Goal: Book appointment/travel/reservation

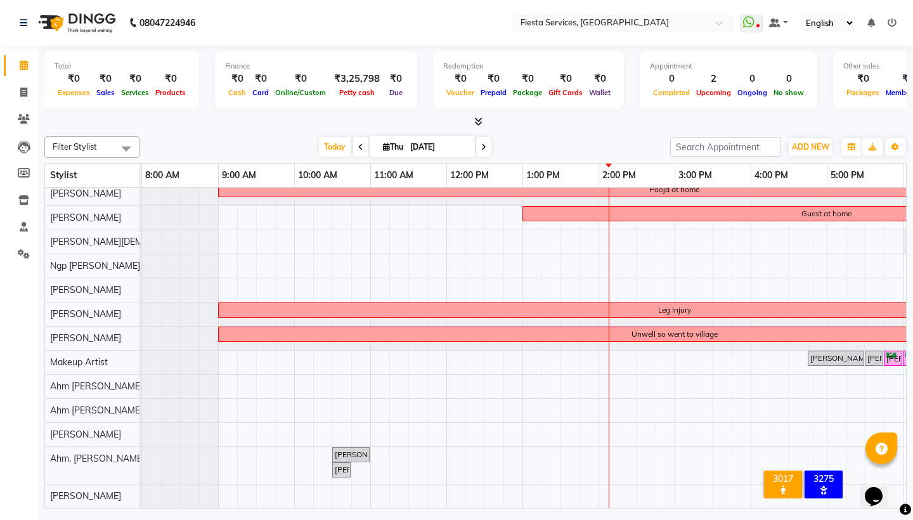
click at [526, 292] on div "Pooja at home Guest at home Leg Injury Unwell so went to village [PERSON_NAME],…" at bounding box center [675, 333] width 1066 height 350
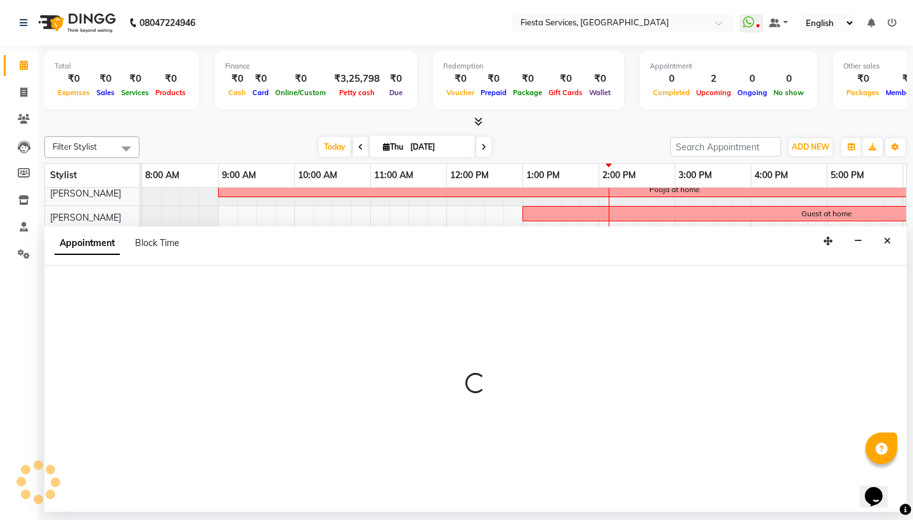
select select "82617"
select select "tentative"
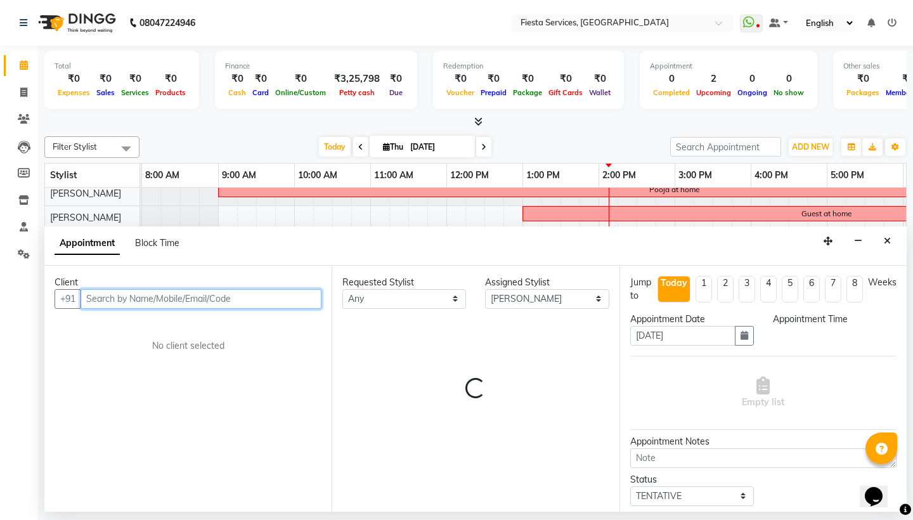
select select "780"
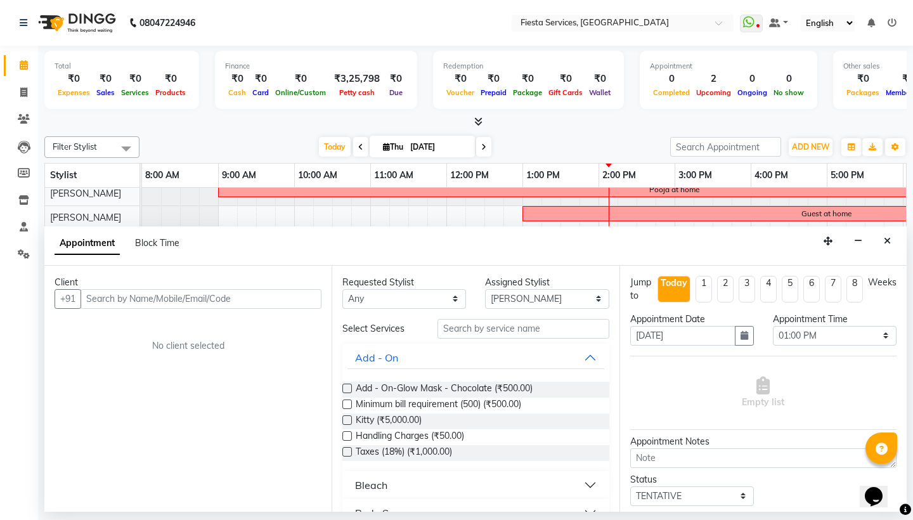
click at [151, 234] on div "Appointment Block Time" at bounding box center [125, 246] width 140 height 29
click at [160, 243] on span "Block Time" at bounding box center [157, 242] width 44 height 11
select select "82617"
select select "780"
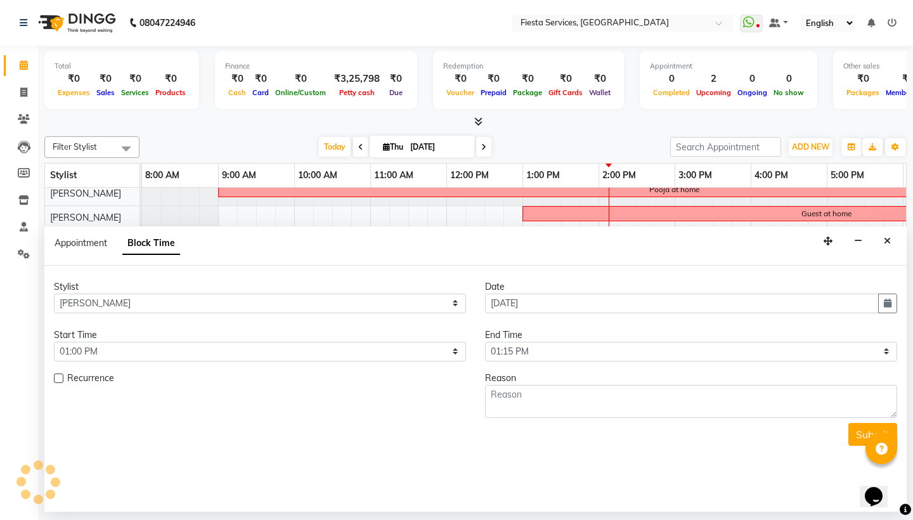
scroll to position [30, 301]
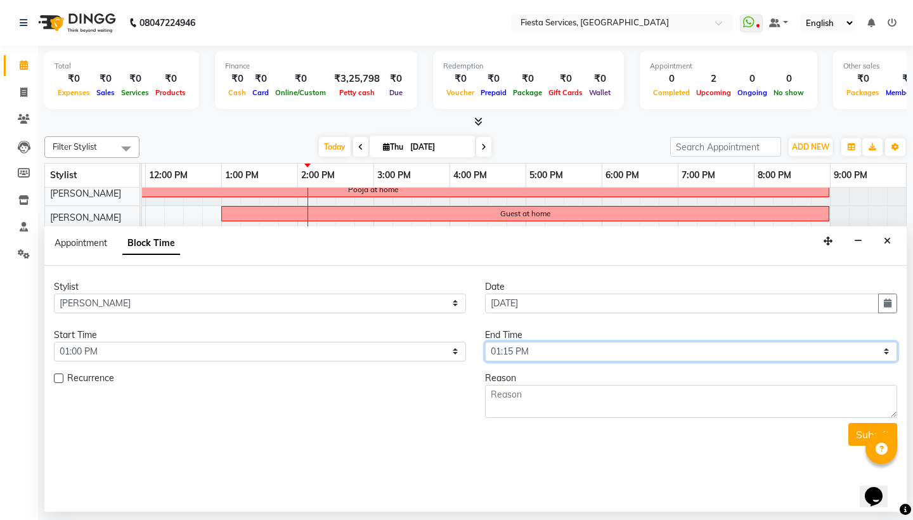
select select "1260"
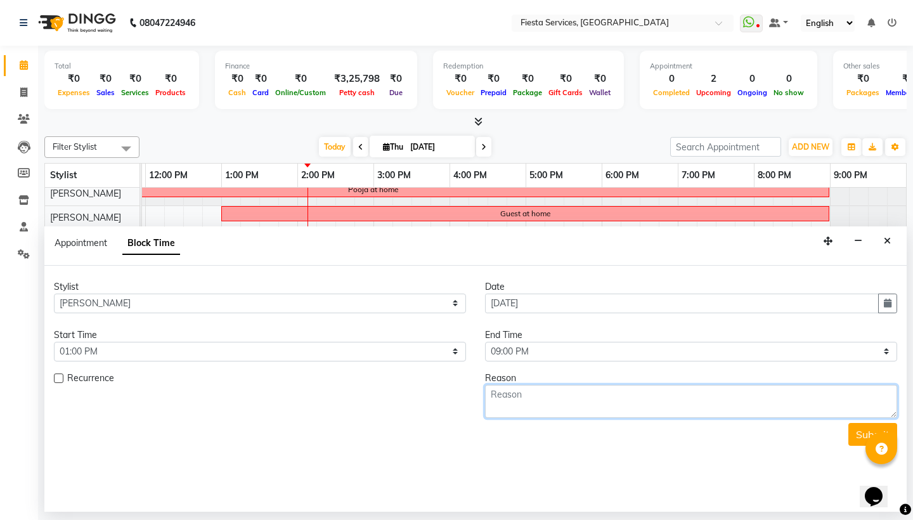
click at [542, 393] on textarea at bounding box center [691, 401] width 412 height 33
type textarea "Death in Family"
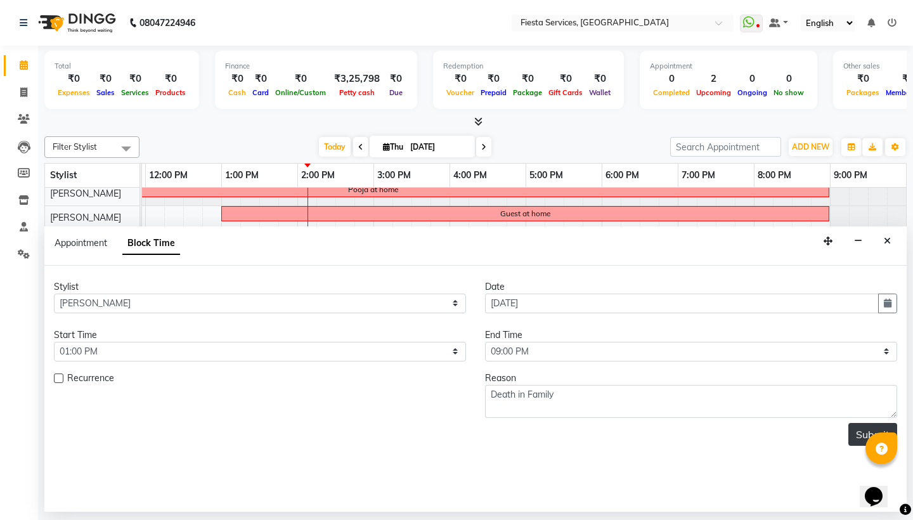
click at [860, 433] on button "Submit" at bounding box center [873, 434] width 49 height 23
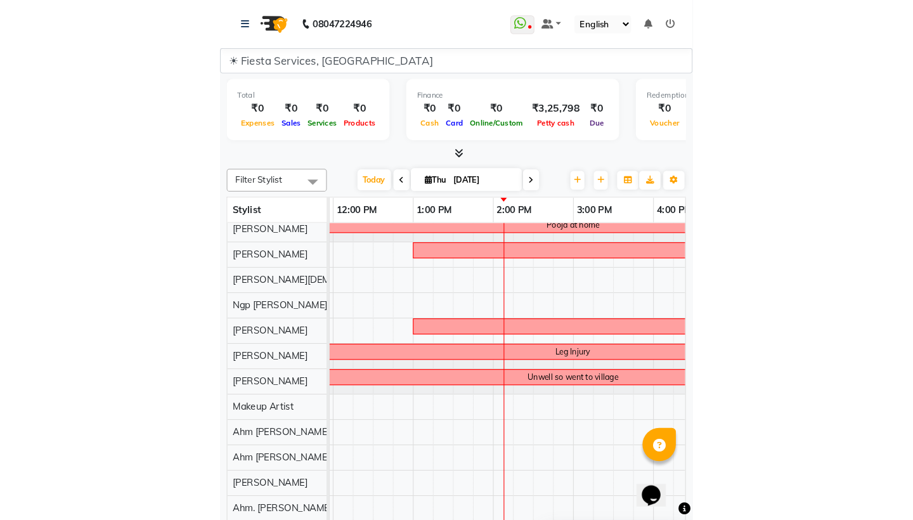
scroll to position [0, 263]
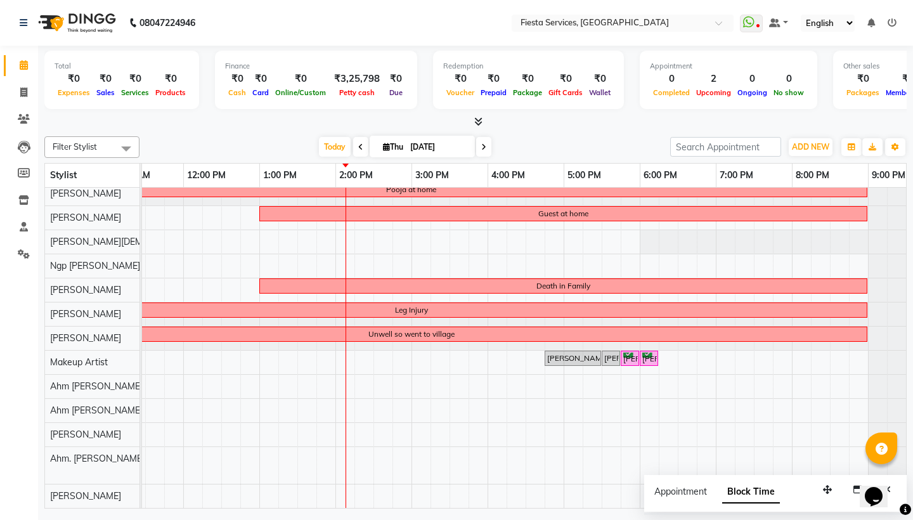
click at [339, 238] on div "Pooja at home Guest at home Death in Family Leg Injury Unwell so went to villag…" at bounding box center [412, 333] width 1066 height 350
select select "67799"
select select "840"
select select "tentative"
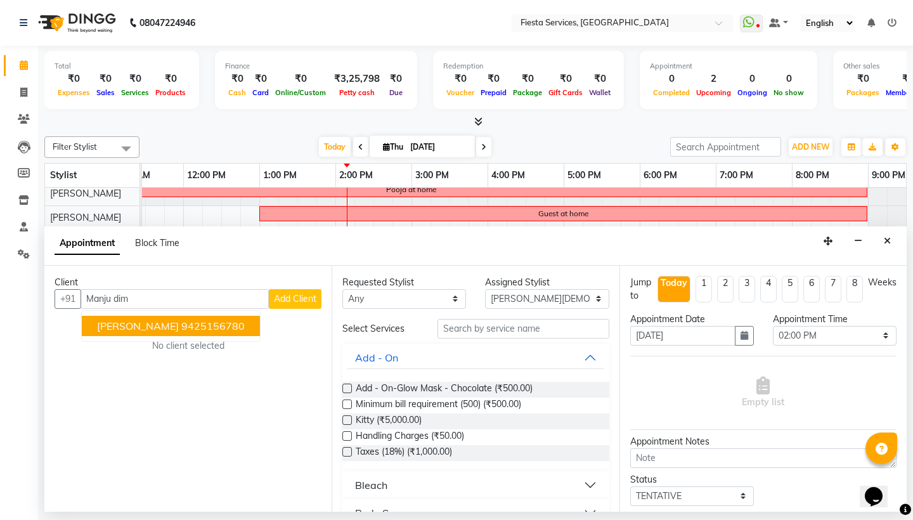
click at [209, 320] on ngb-highlight "9425156780" at bounding box center [212, 326] width 63 height 13
type input "9425156780"
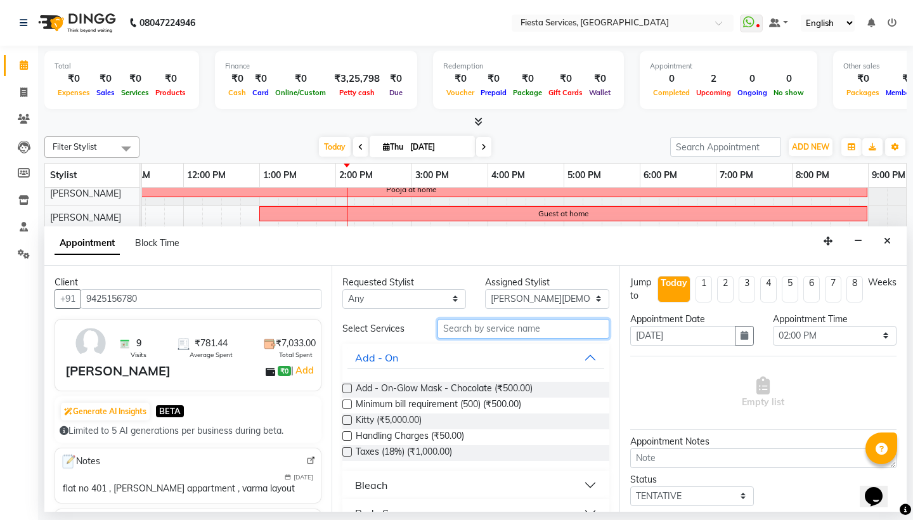
click at [536, 326] on input "text" at bounding box center [523, 329] width 171 height 20
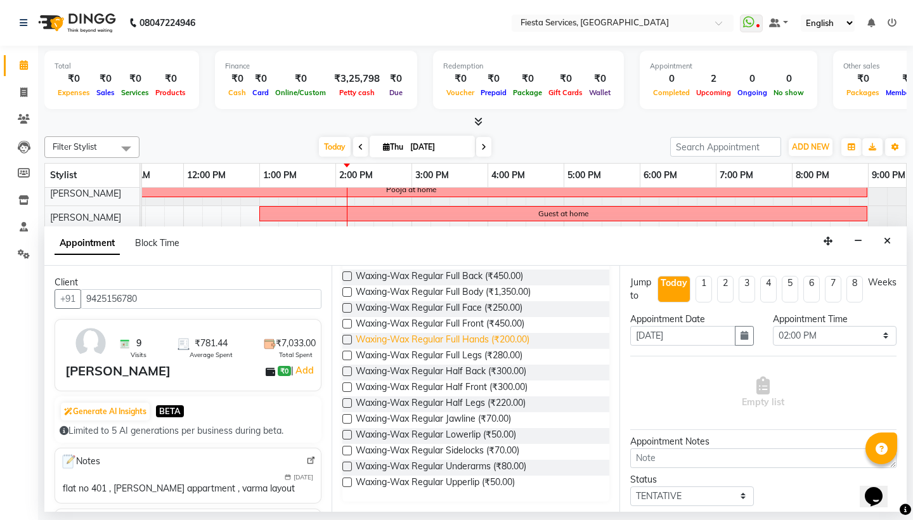
scroll to position [176, 0]
type input "wax reg"
click at [473, 337] on span "Waxing-Wax Regular Full Hands (₹200.00)" at bounding box center [443, 341] width 174 height 16
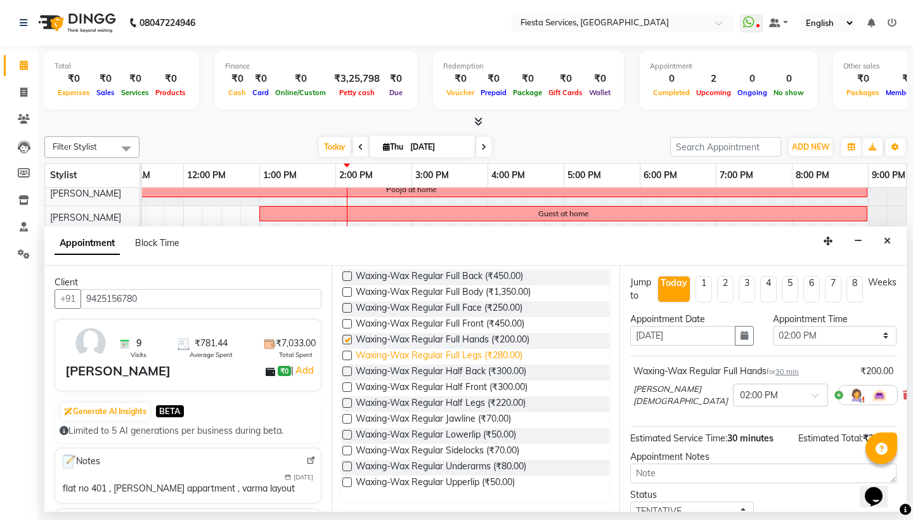
checkbox input "false"
click at [471, 354] on span "Waxing-Wax Regular Full Legs (₹280.00)" at bounding box center [439, 357] width 167 height 16
checkbox input "false"
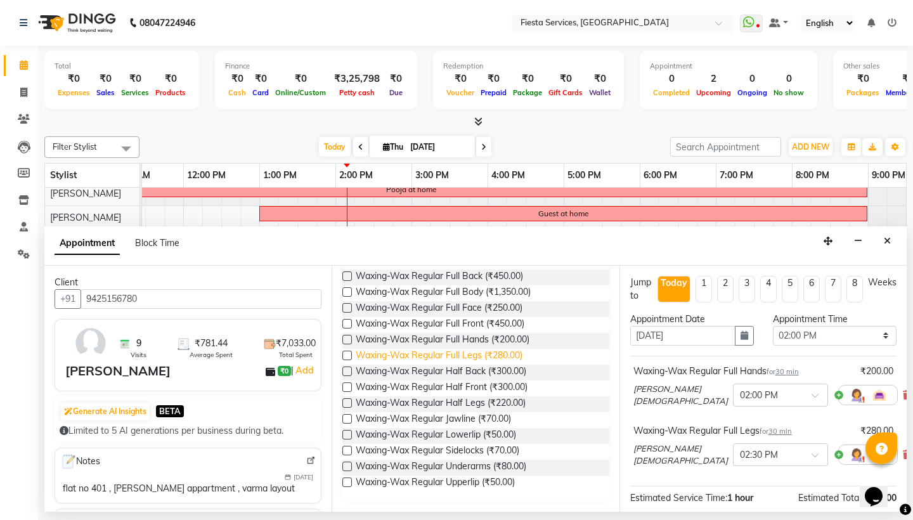
scroll to position [0, 0]
click at [474, 469] on span "Waxing-Wax Regular Underarms (₹80.00)" at bounding box center [441, 468] width 171 height 16
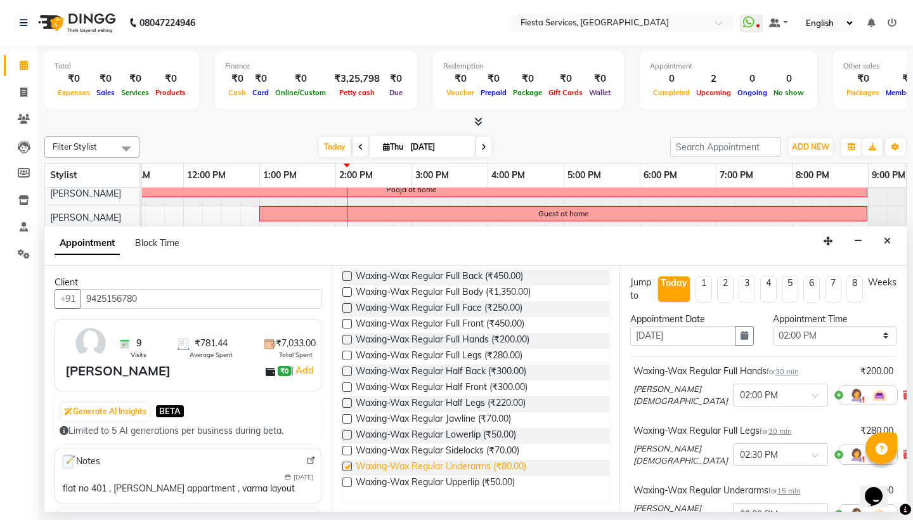
checkbox input "false"
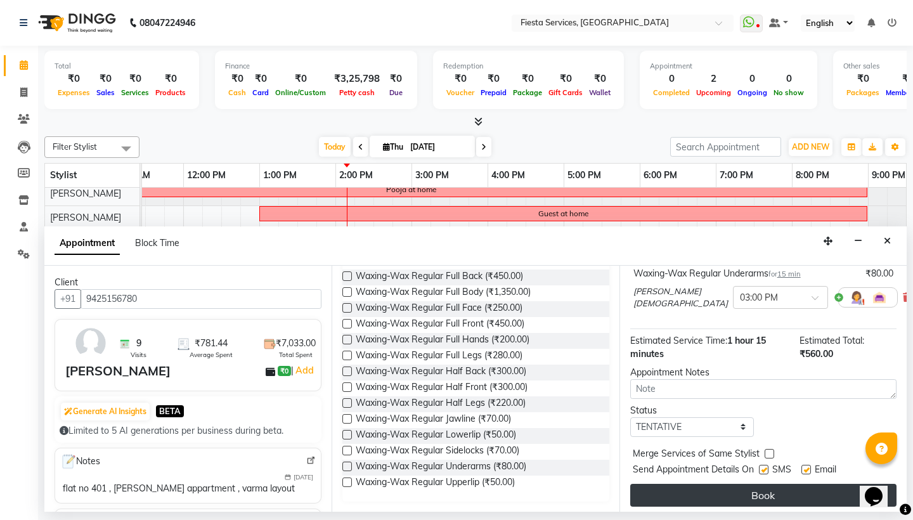
scroll to position [216, 0]
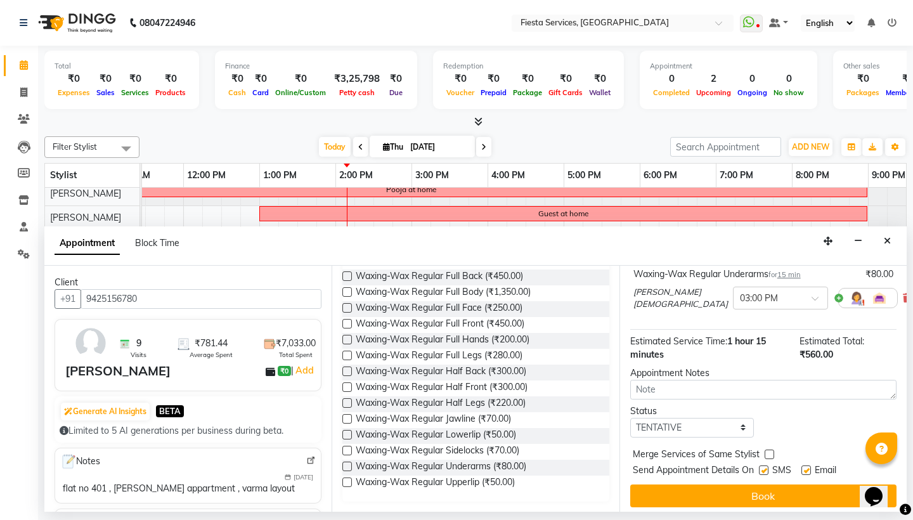
click at [771, 450] on label at bounding box center [770, 455] width 10 height 10
click at [771, 452] on input "checkbox" at bounding box center [769, 456] width 8 height 8
checkbox input "true"
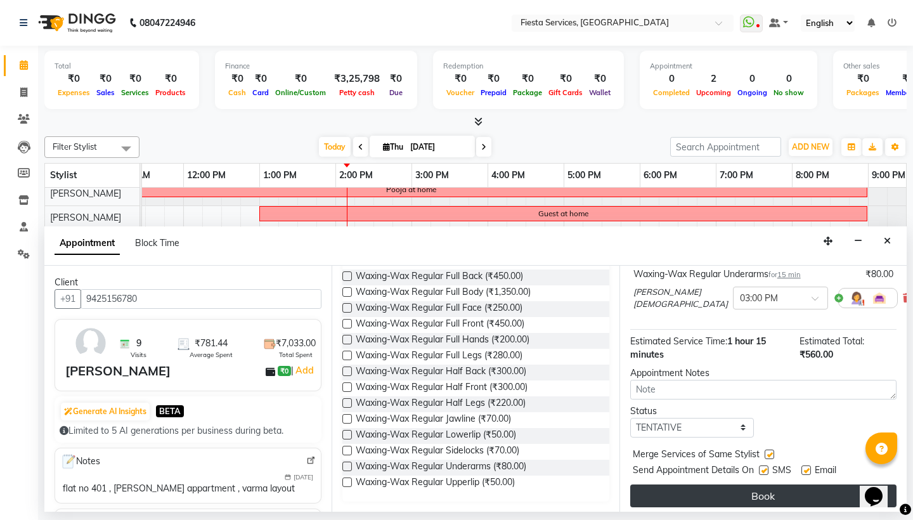
click at [759, 492] on button "Book" at bounding box center [763, 496] width 266 height 23
